Goal: Find specific page/section: Find specific page/section

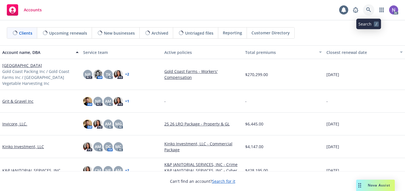
click at [367, 8] on icon at bounding box center [368, 9] width 5 height 5
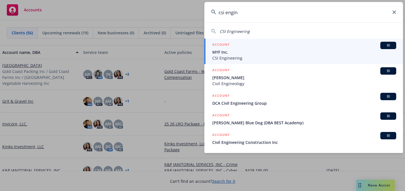
type input "csi engin"
click at [310, 51] on span "MYF Inc." at bounding box center [304, 52] width 184 height 6
